Goal: Information Seeking & Learning: Find specific fact

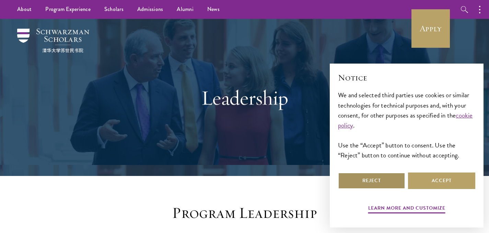
click at [374, 175] on button "Reject" at bounding box center [371, 180] width 67 height 16
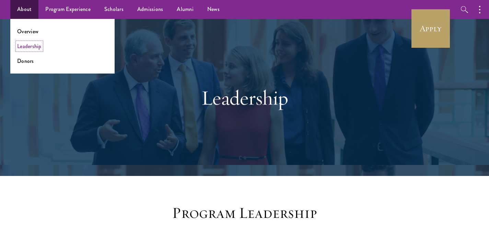
click at [31, 48] on link "Leadership" at bounding box center [29, 46] width 24 height 8
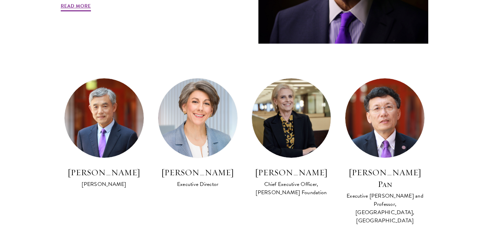
scroll to position [364, 0]
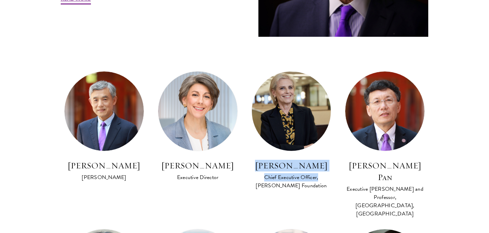
drag, startPoint x: 246, startPoint y: 166, endPoint x: 308, endPoint y: 175, distance: 63.6
click at [308, 175] on div "[PERSON_NAME] Chief Executive Officer, [PERSON_NAME] Foundation" at bounding box center [292, 136] width 94 height 130
copy div "[PERSON_NAME] Chief Executive Officer,"
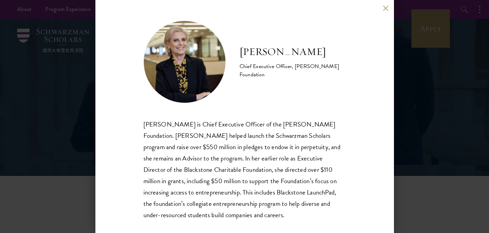
drag, startPoint x: 240, startPoint y: 53, endPoint x: 297, endPoint y: 76, distance: 61.8
click at [297, 76] on div "Amy Stursberg Chief Executive Officer, Stephen A. Schwarzman Foundation" at bounding box center [293, 62] width 106 height 34
copy div "Amy Stursberg Chief Executive Officer, Stephen A. Schwarzman Foundation"
click at [386, 9] on button at bounding box center [386, 8] width 6 height 6
